Goal: Task Accomplishment & Management: Manage account settings

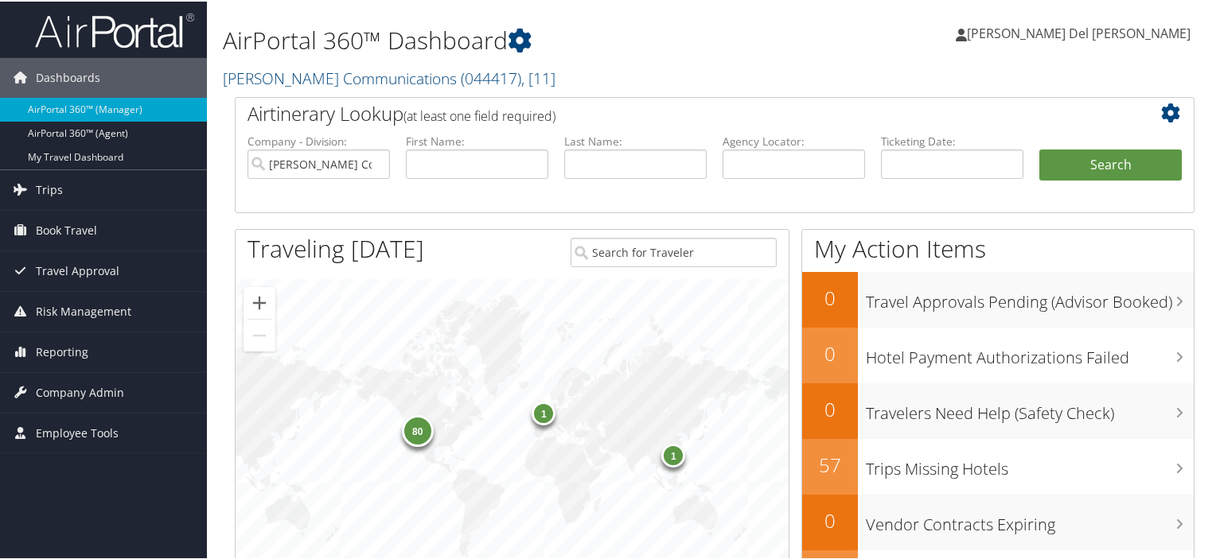
drag, startPoint x: 302, startPoint y: 76, endPoint x: 290, endPoint y: 95, distance: 22.5
click at [302, 76] on link "[PERSON_NAME] Communications ( 044417 ) , [ 11 ]" at bounding box center [389, 76] width 333 height 21
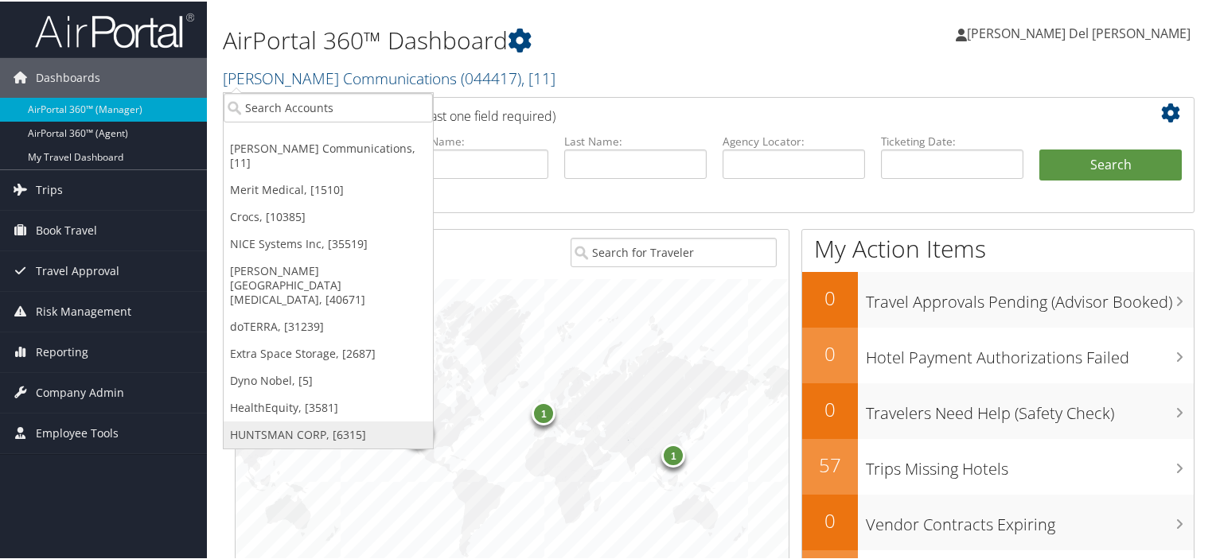
click at [263, 420] on link "HUNTSMAN CORP, [6315]" at bounding box center [328, 433] width 209 height 27
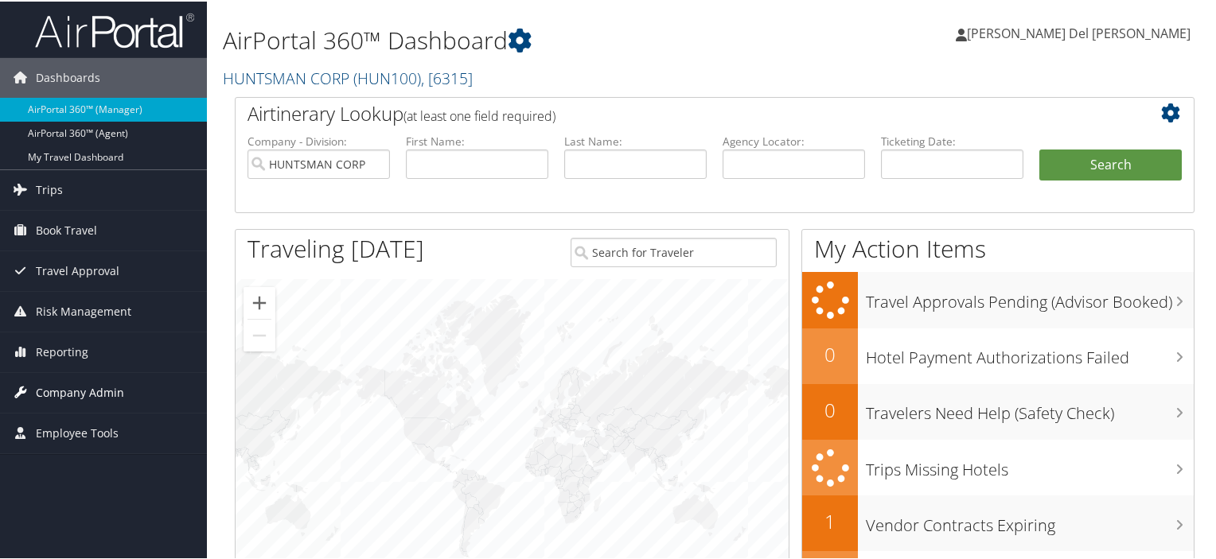
click at [102, 387] on span "Company Admin" at bounding box center [80, 392] width 88 height 40
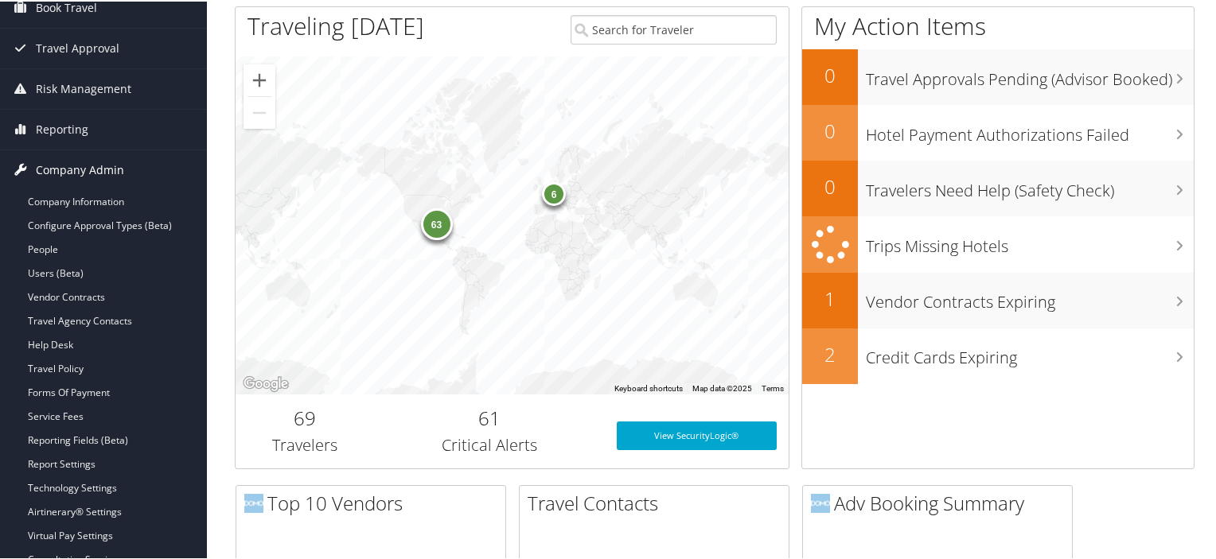
scroll to position [398, 0]
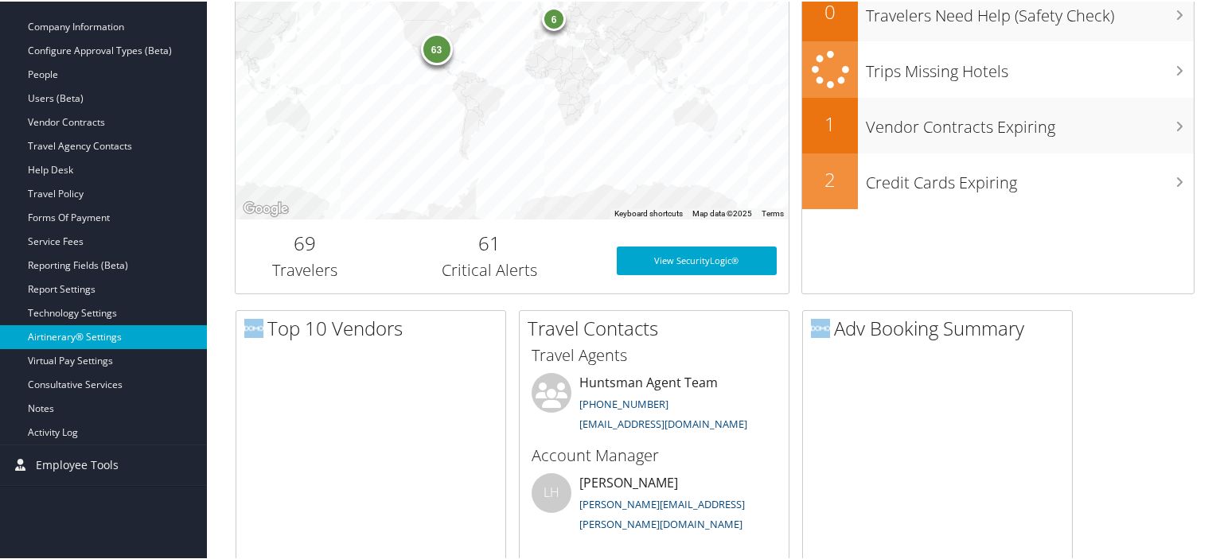
click at [64, 330] on link "Airtinerary® Settings" at bounding box center [103, 336] width 207 height 24
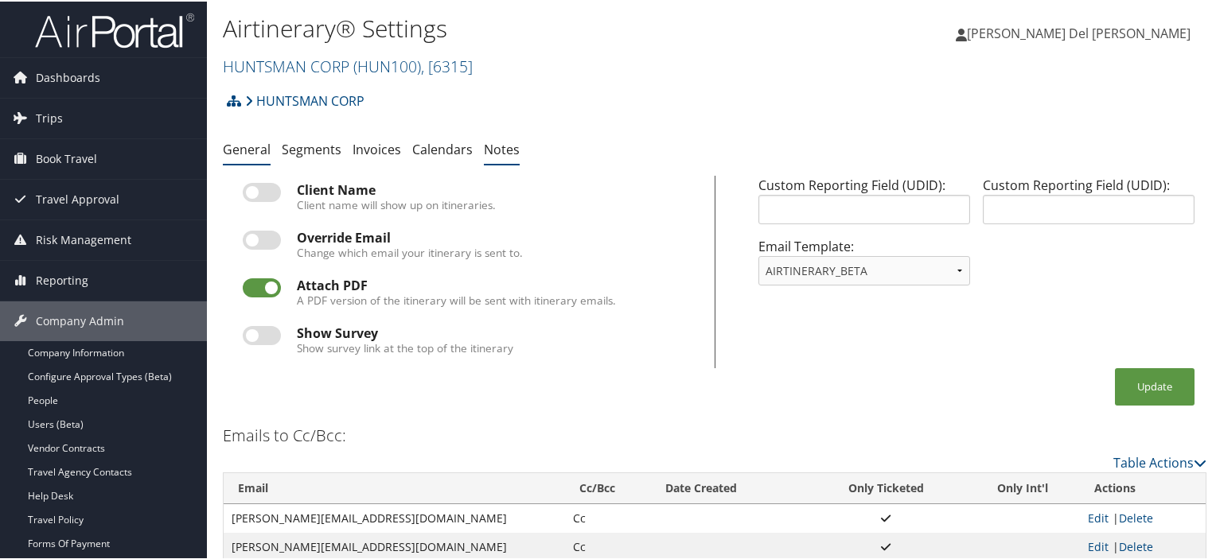
click at [487, 146] on link "Notes" at bounding box center [502, 148] width 36 height 18
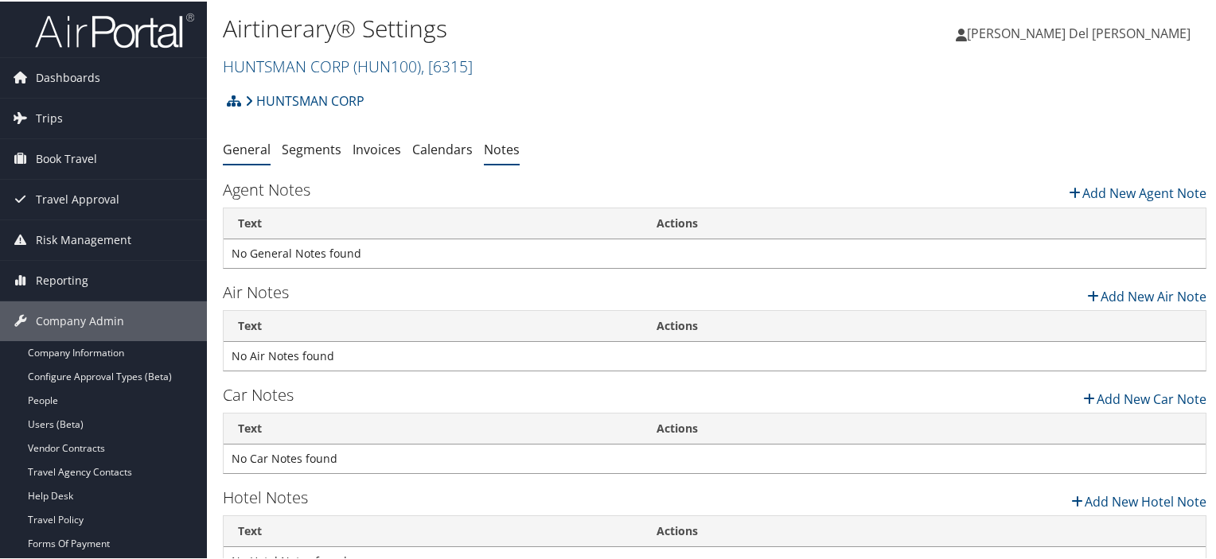
click at [244, 146] on link "General" at bounding box center [247, 148] width 48 height 18
